Goal: Task Accomplishment & Management: Manage account settings

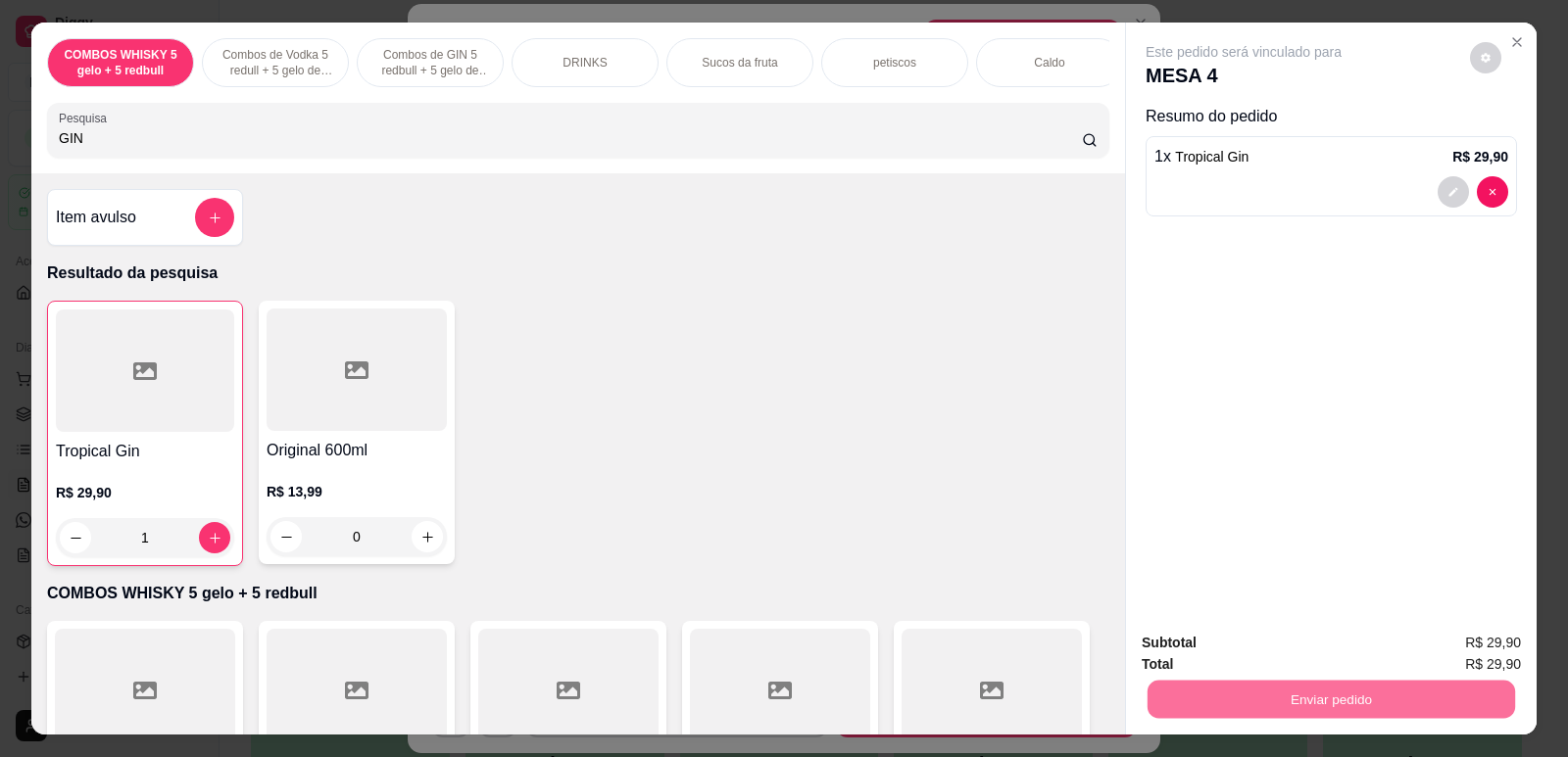
click at [1308, 645] on button "Não registrar e enviar pedido" at bounding box center [1267, 652] width 204 height 38
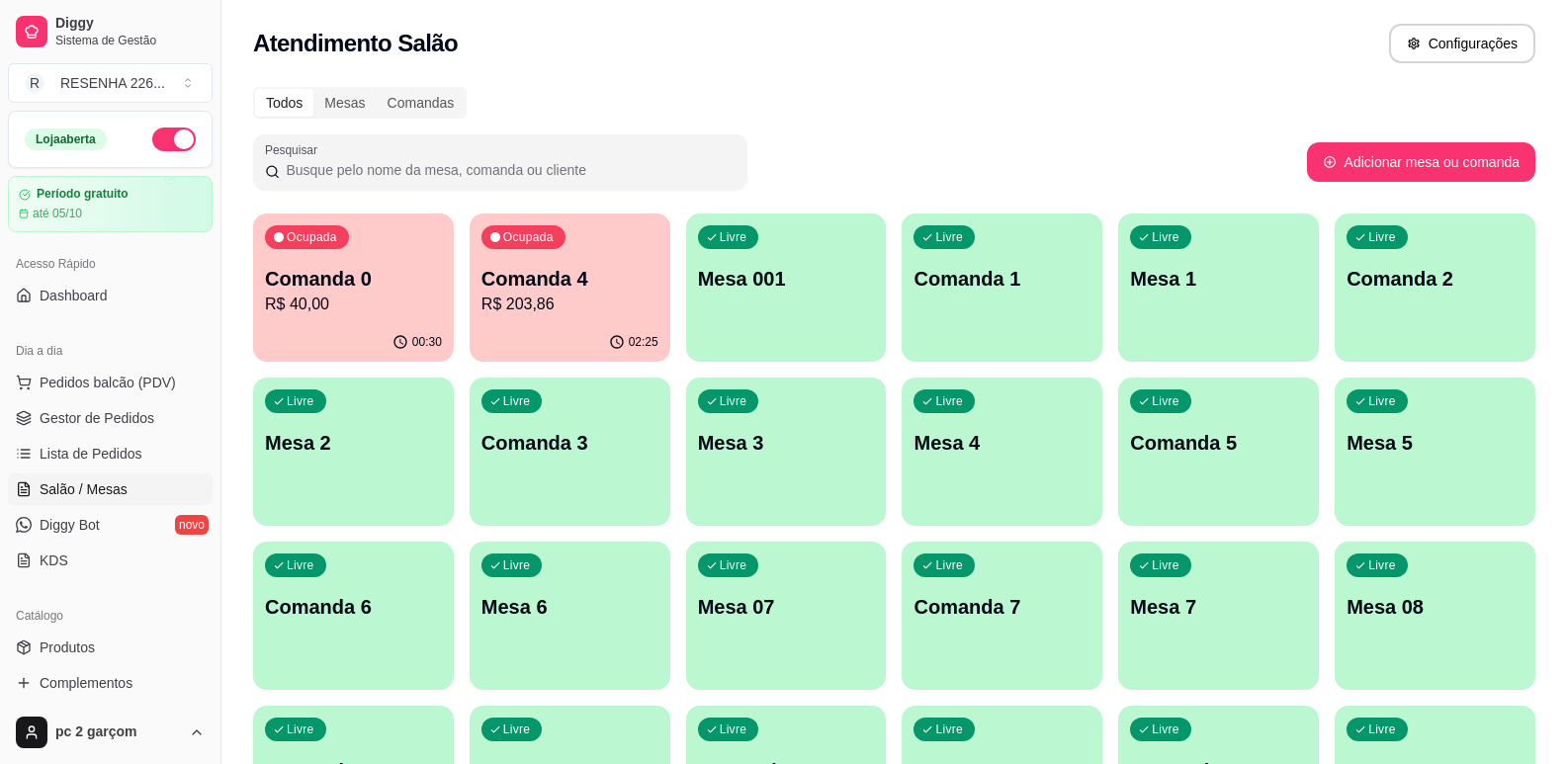
click at [510, 290] on p "Comanda 4" at bounding box center [570, 279] width 177 height 28
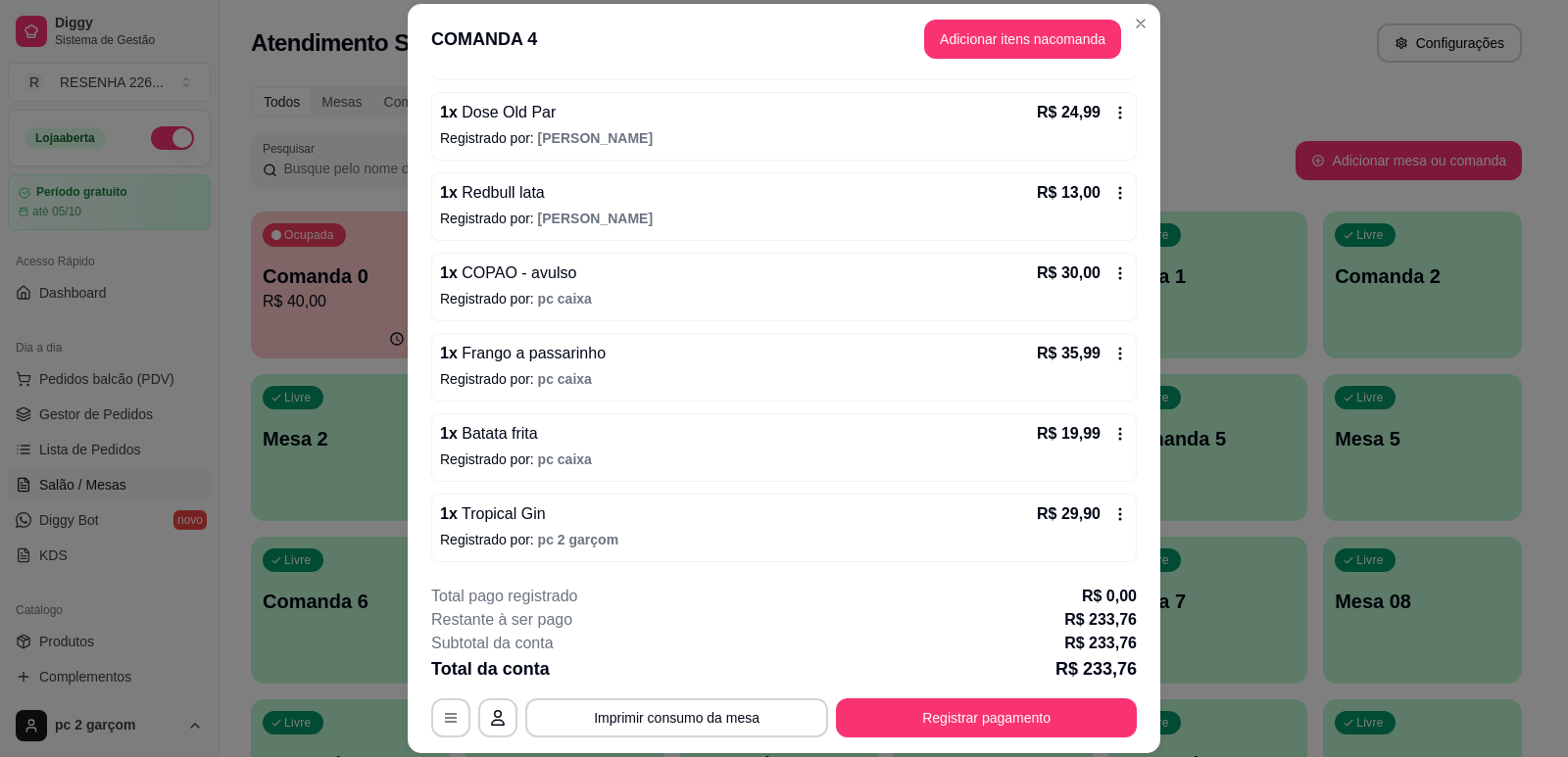
scroll to position [592, 0]
click at [1112, 111] on icon at bounding box center [1120, 112] width 16 height 16
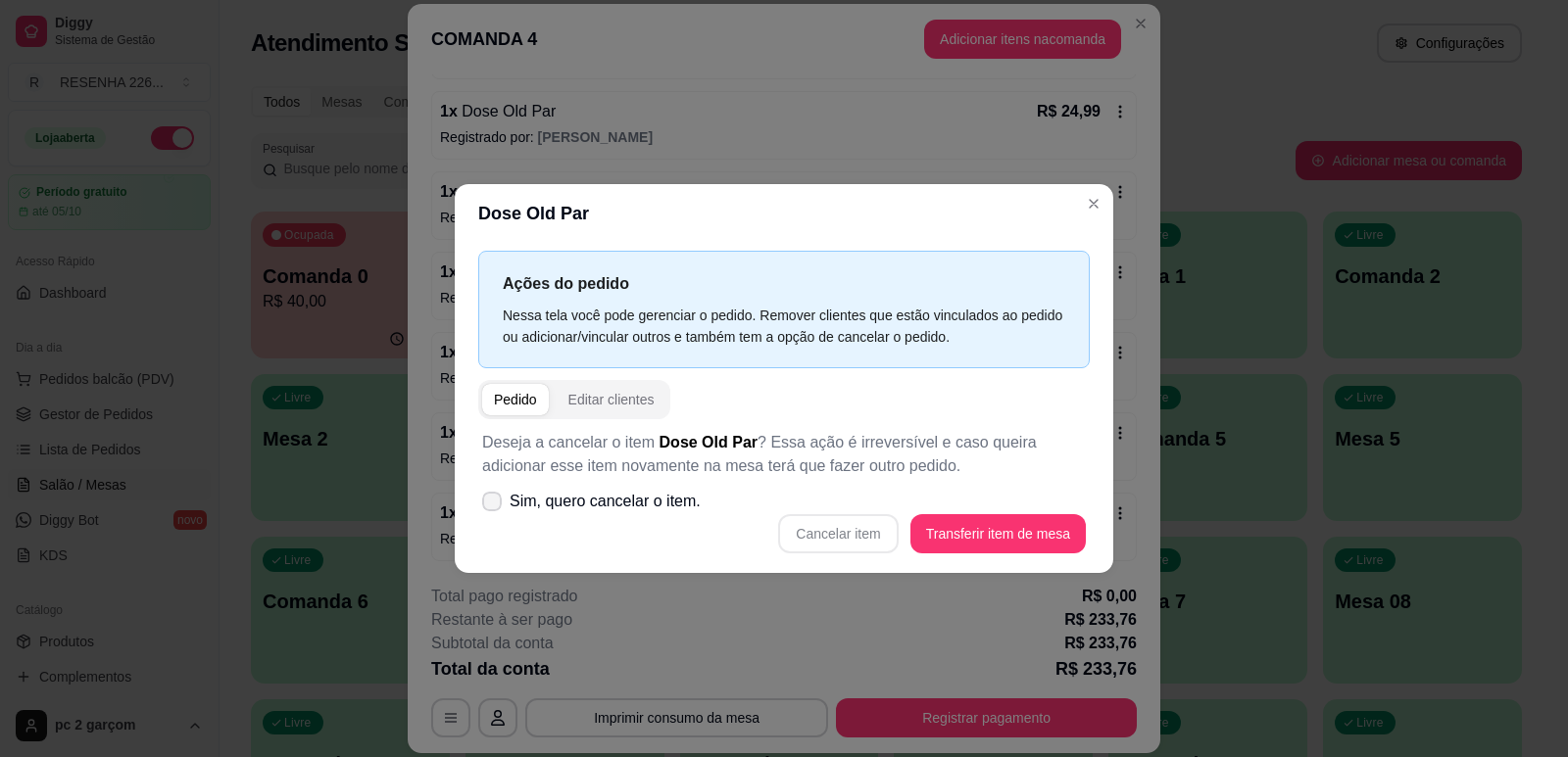
click at [528, 495] on span "Sim, quero cancelar o item." at bounding box center [605, 501] width 191 height 24
click at [494, 504] on input "Sim, quero cancelar o item." at bounding box center [487, 510] width 13 height 13
checkbox input "true"
click at [871, 530] on button "Cancelar item" at bounding box center [839, 533] width 117 height 39
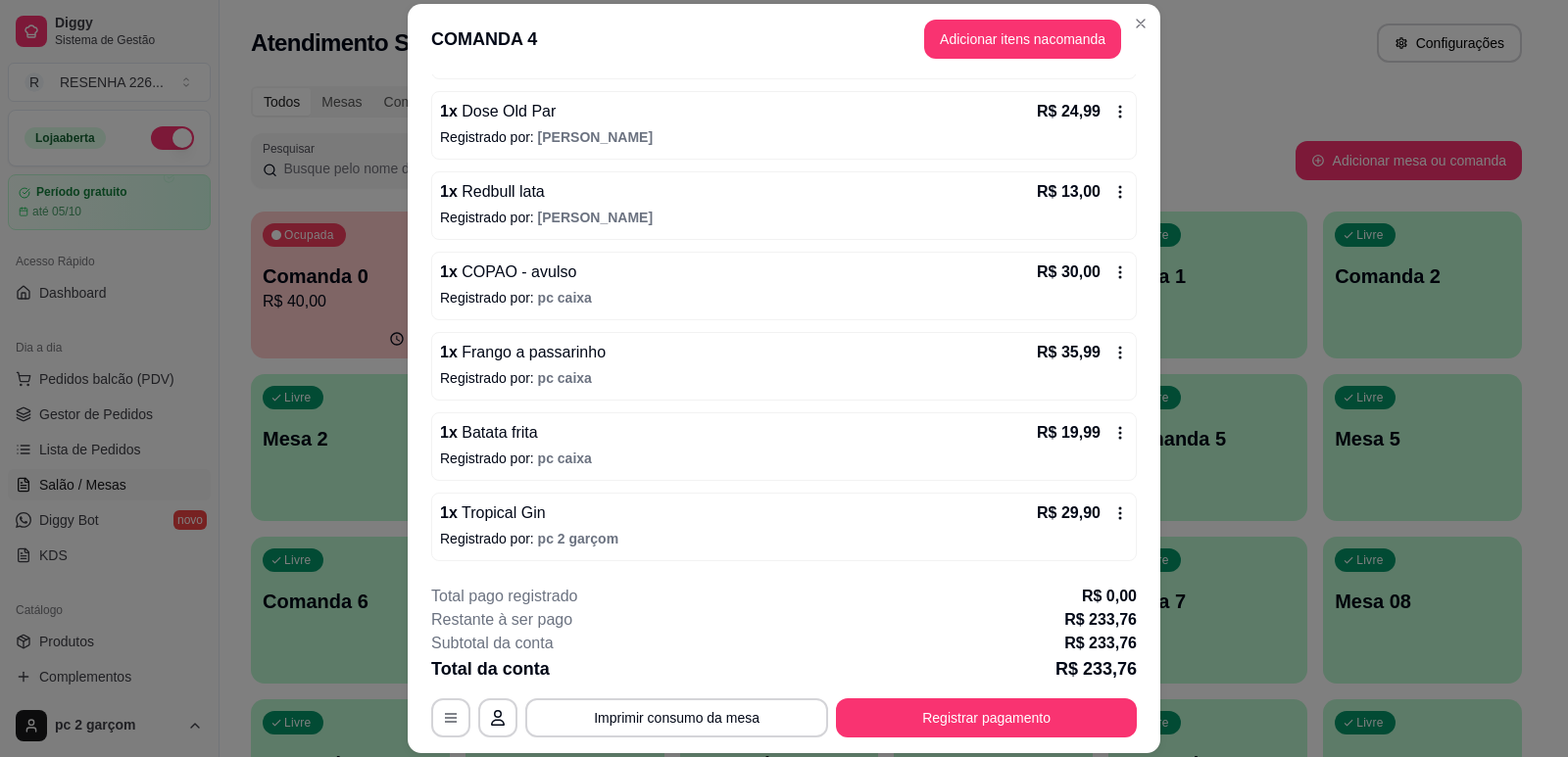
click at [1112, 191] on icon at bounding box center [1120, 192] width 16 height 16
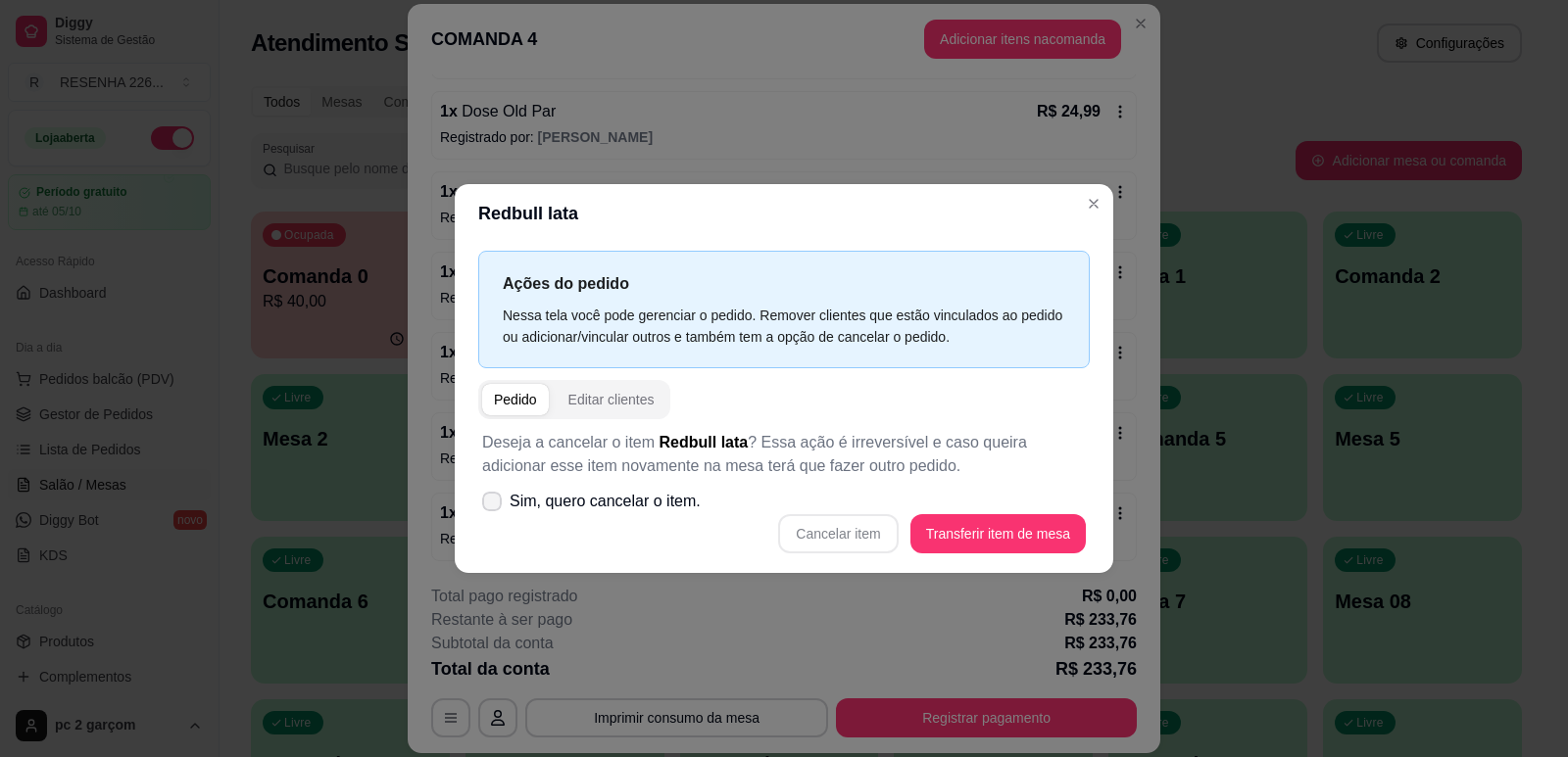
click at [616, 500] on span "Sim, quero cancelar o item." at bounding box center [605, 501] width 191 height 24
click at [494, 504] on input "Sim, quero cancelar o item." at bounding box center [487, 510] width 13 height 13
checkbox input "true"
click at [876, 541] on button "Cancelar item" at bounding box center [839, 533] width 117 height 39
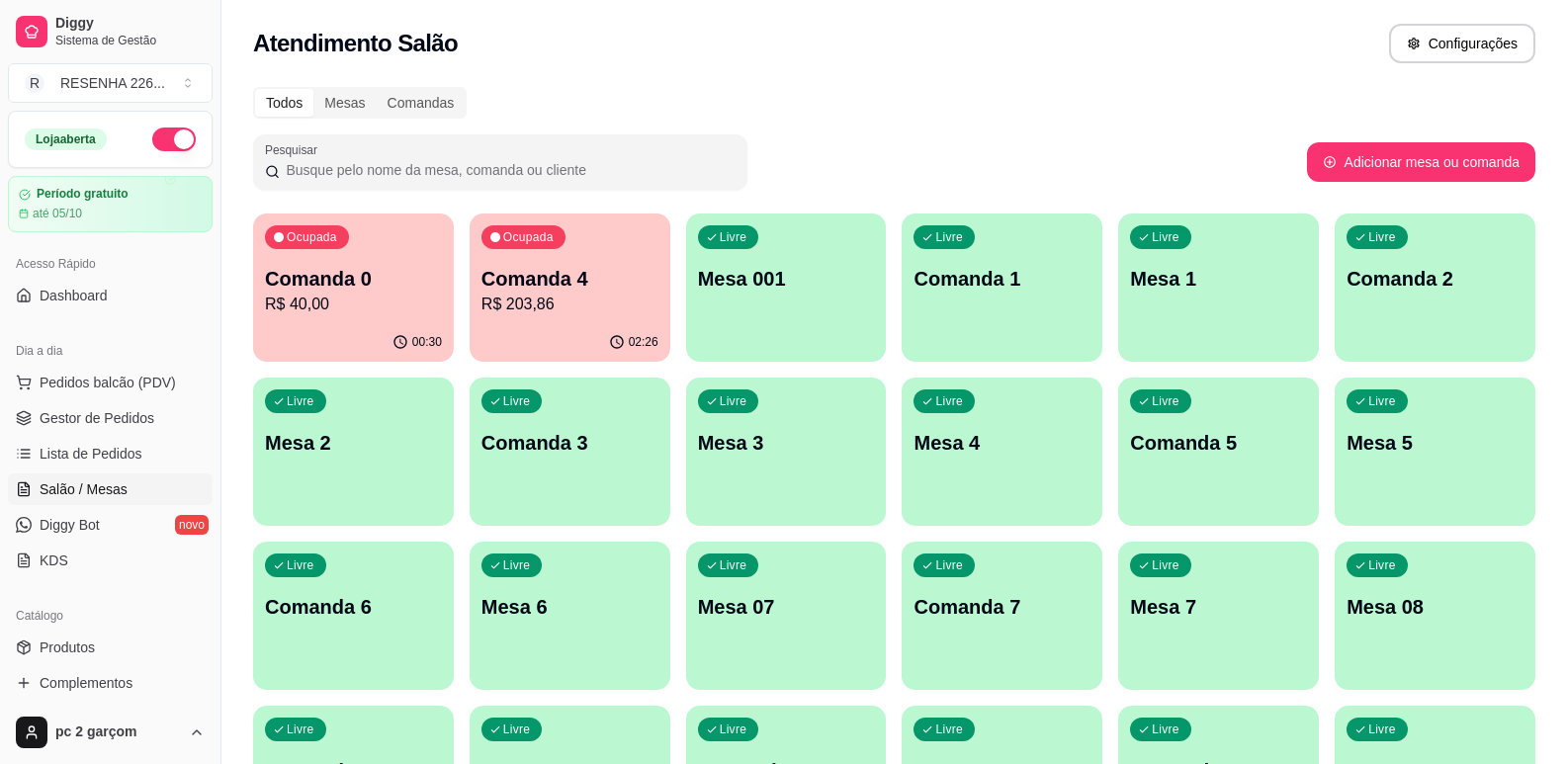
click at [518, 313] on p "R$ 203,86" at bounding box center [570, 305] width 177 height 24
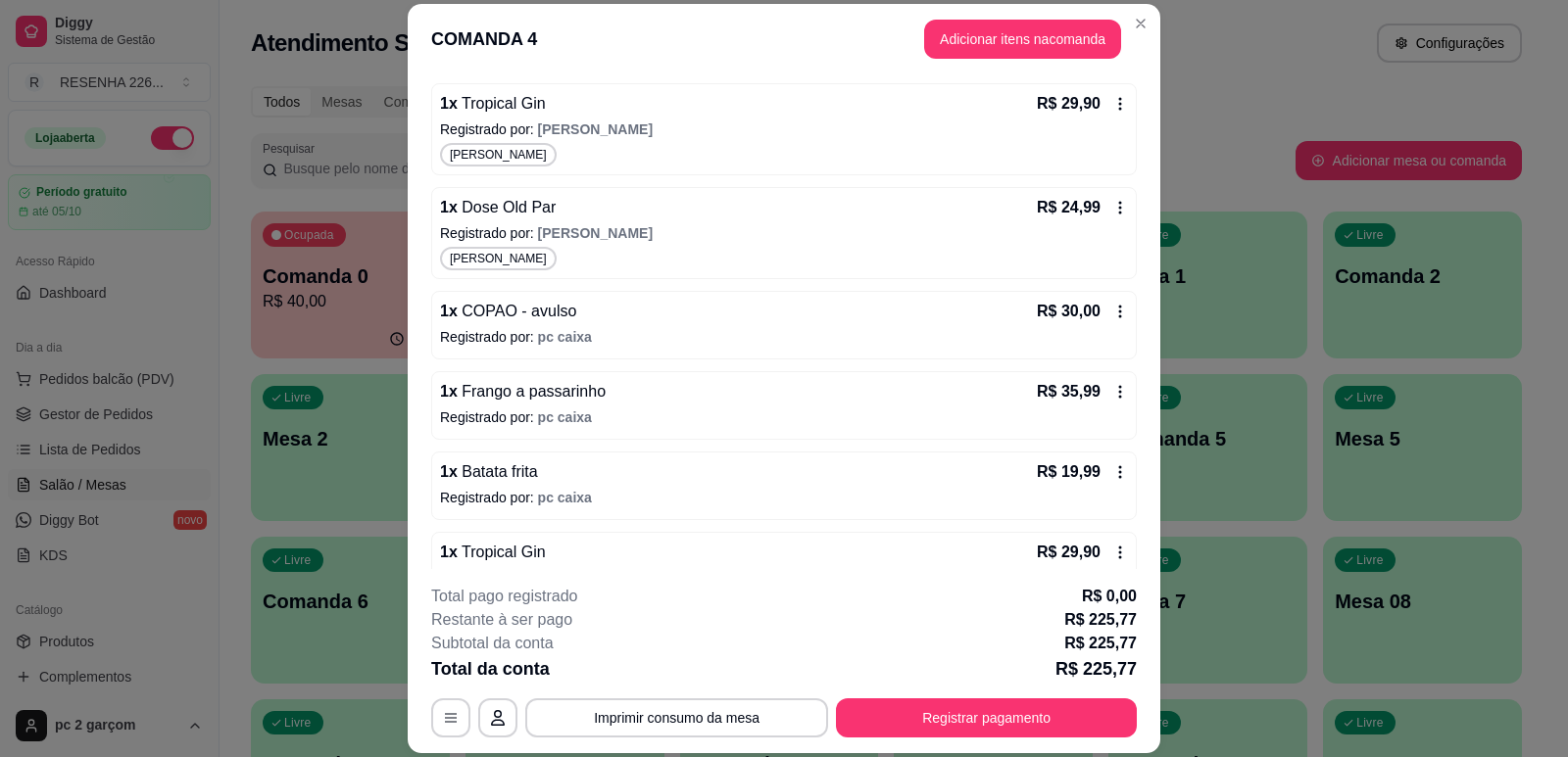
scroll to position [696, 0]
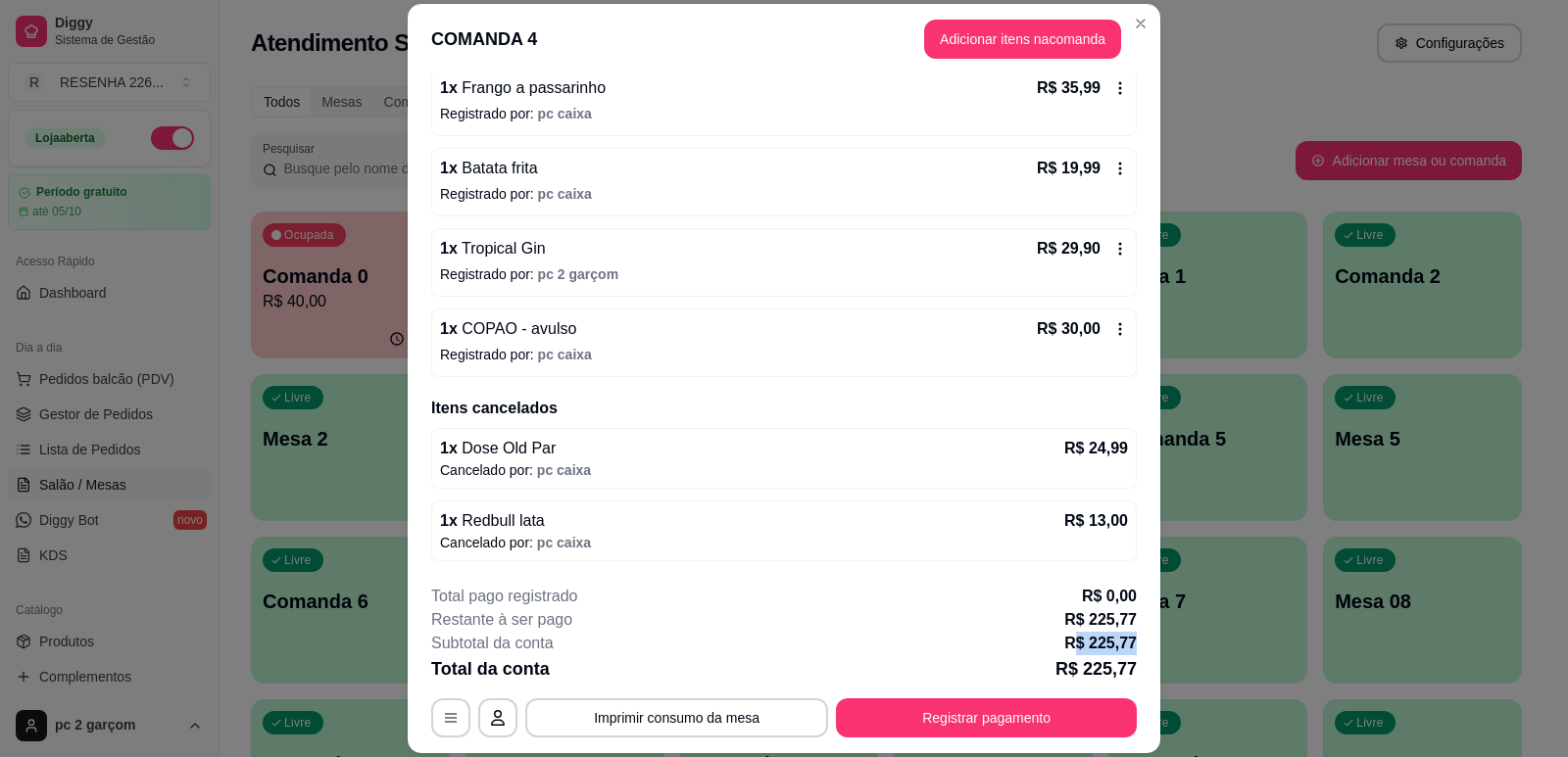
drag, startPoint x: 1067, startPoint y: 645, endPoint x: 1126, endPoint y: 654, distance: 59.7
click at [1126, 654] on p "R$ 225,77" at bounding box center [1100, 644] width 72 height 24
click at [1035, 662] on div "Total da conta R$ 225,77" at bounding box center [784, 669] width 706 height 28
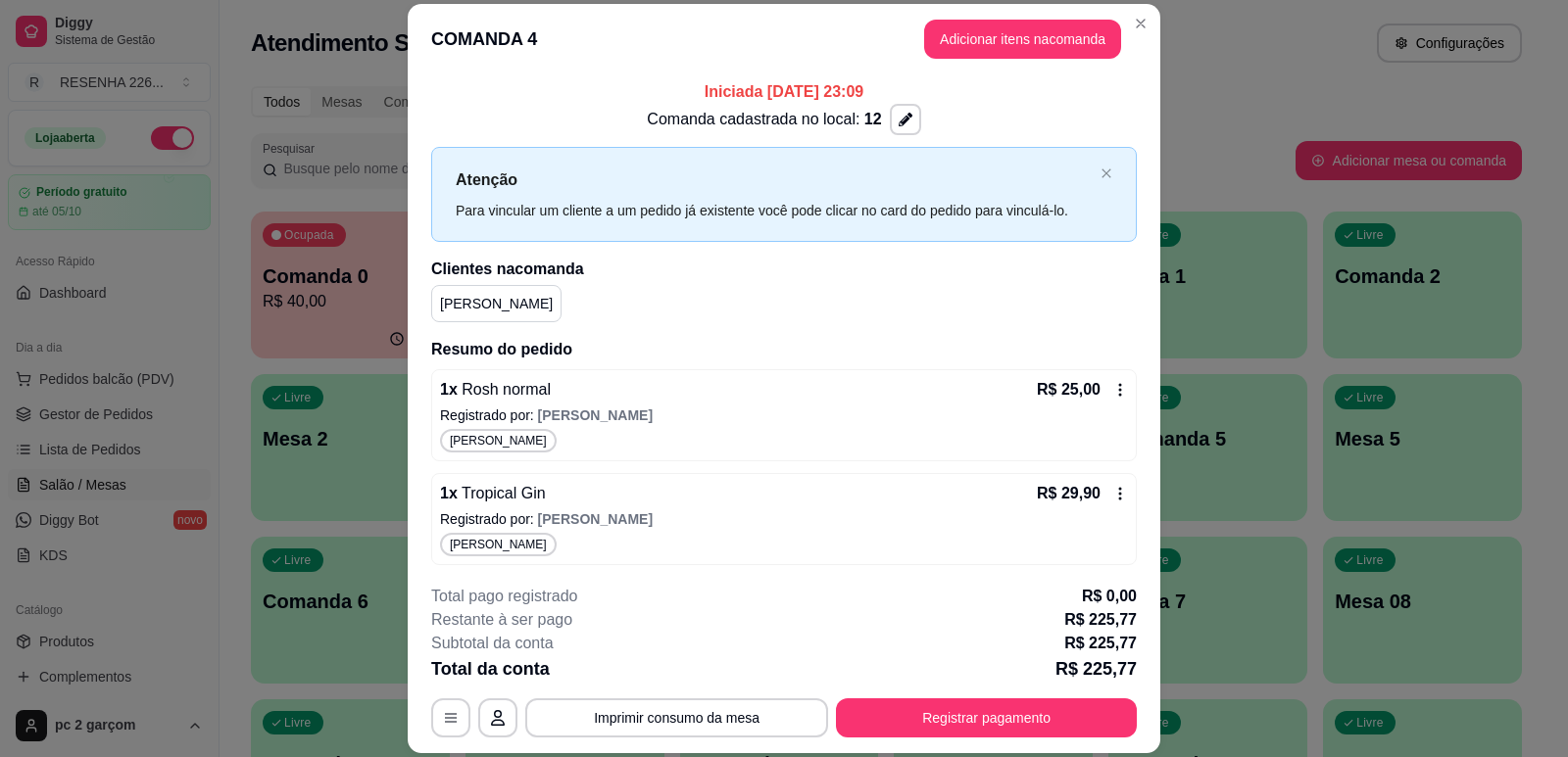
scroll to position [0, 0]
click at [968, 34] on button "Adicionar itens na comanda" at bounding box center [1022, 40] width 197 height 40
